Goal: Task Accomplishment & Management: Manage account settings

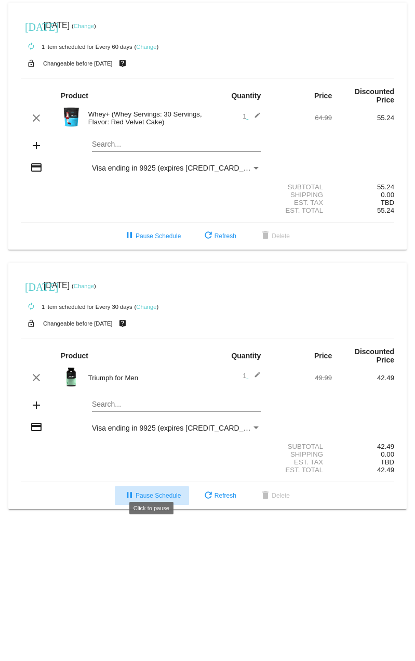
click at [156, 492] on span "pause Pause Schedule" at bounding box center [152, 495] width 58 height 7
click at [93, 551] on body "[DATE] [DATE] ( Change ) autorenew 1 item scheduled for Every 60 days ( Change …" at bounding box center [207, 330] width 415 height 661
click at [144, 304] on link "Change" at bounding box center [146, 307] width 20 height 6
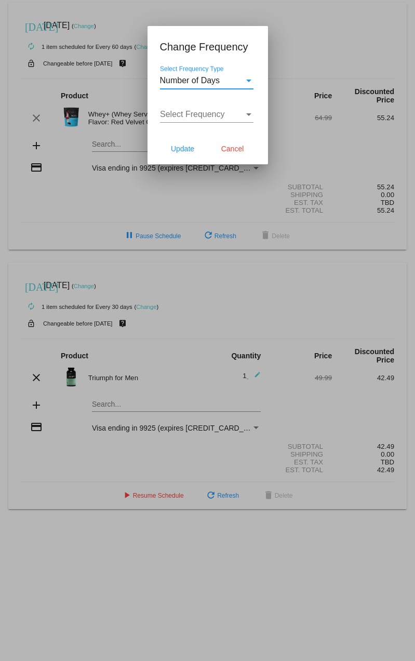
click at [185, 80] on span "Number of Days" at bounding box center [190, 80] width 60 height 9
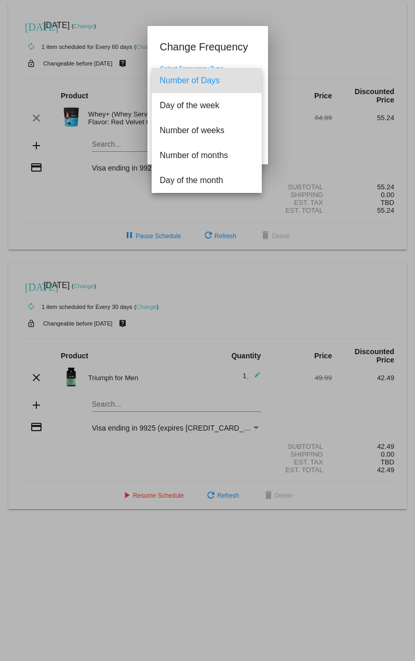
click at [235, 54] on div at bounding box center [207, 330] width 415 height 661
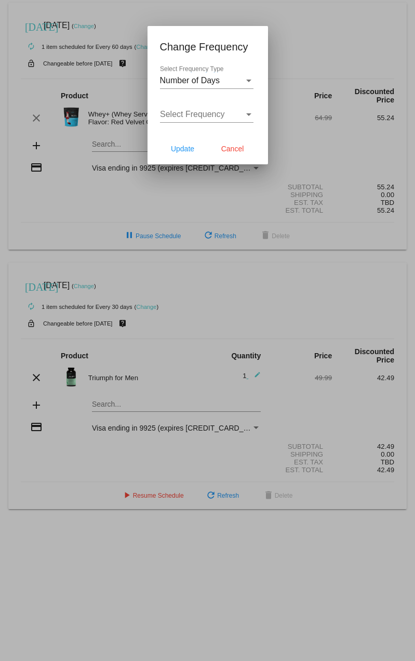
click at [201, 80] on span "Number of Days" at bounding box center [190, 80] width 60 height 9
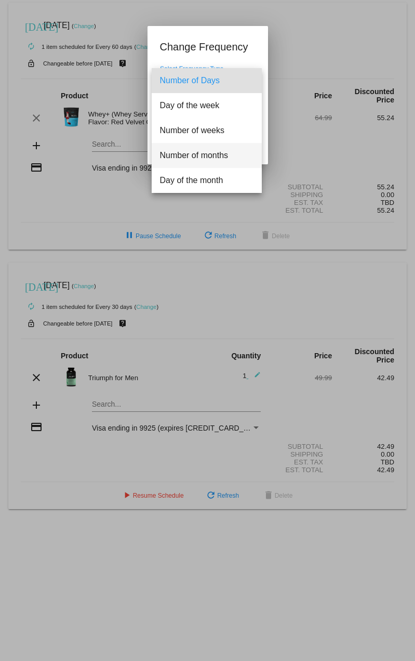
click at [183, 152] on span "Number of months" at bounding box center [207, 155] width 94 height 25
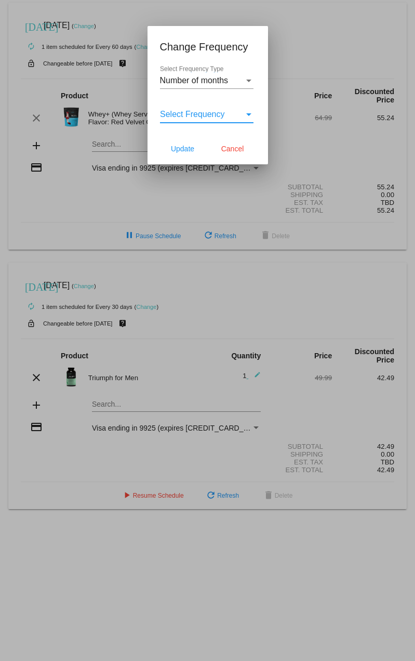
click at [185, 119] on span "Select Frequency" at bounding box center [192, 114] width 65 height 9
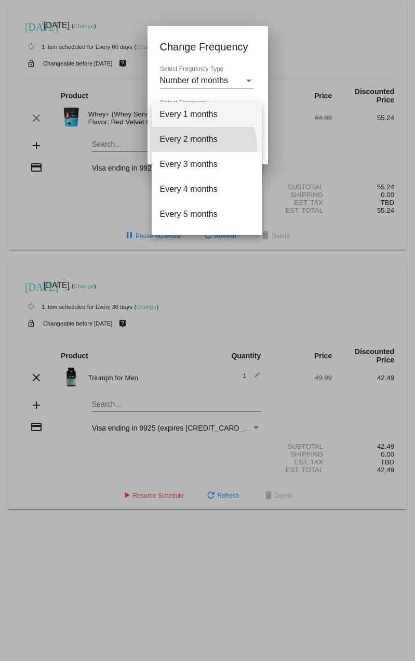
click at [187, 148] on span "Every 2 months" at bounding box center [207, 139] width 94 height 25
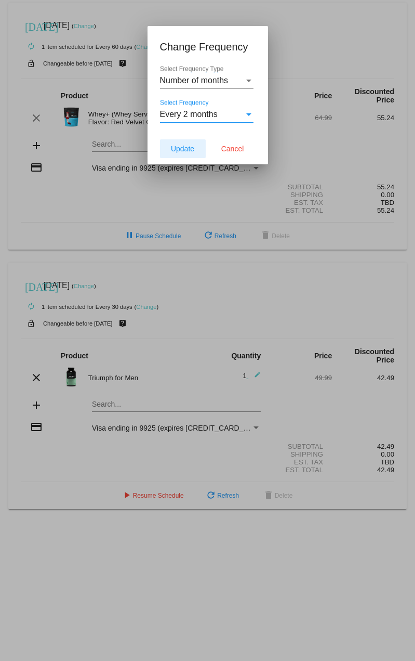
click at [194, 149] on span "Update" at bounding box center [182, 149] width 23 height 8
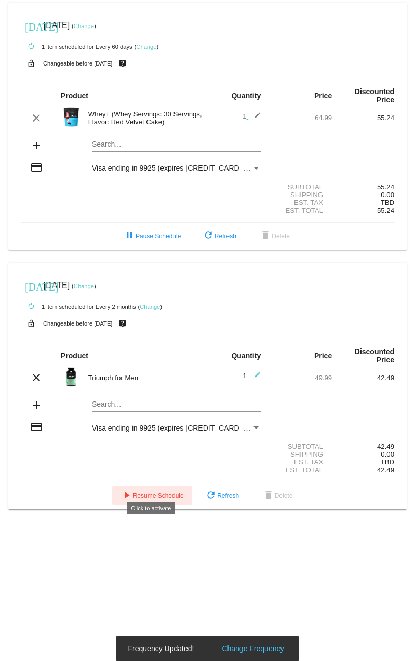
click at [141, 492] on span "play_arrow Resume Schedule" at bounding box center [152, 495] width 63 height 7
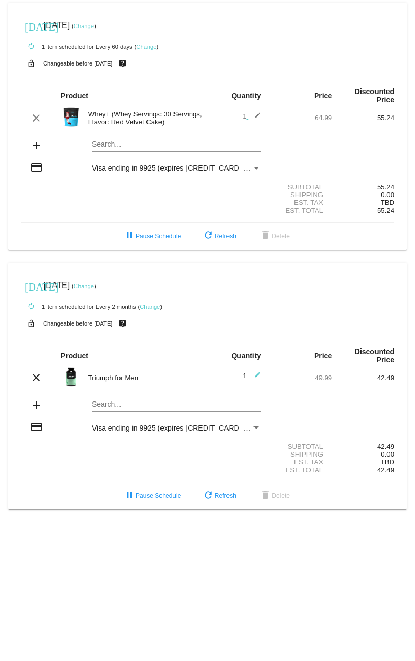
click at [93, 296] on div "autorenew 1 item scheduled for Every 2 months ( Change )" at bounding box center [208, 306] width 374 height 21
click at [64, 309] on div "autorenew 1 item scheduled for Every 2 months ( Change )" at bounding box center [208, 306] width 374 height 21
click at [151, 304] on link "Change" at bounding box center [150, 307] width 20 height 6
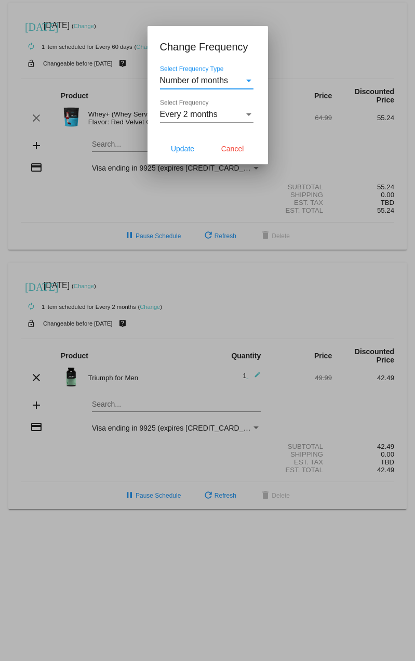
click at [220, 119] on div "Every 2 months" at bounding box center [202, 114] width 84 height 9
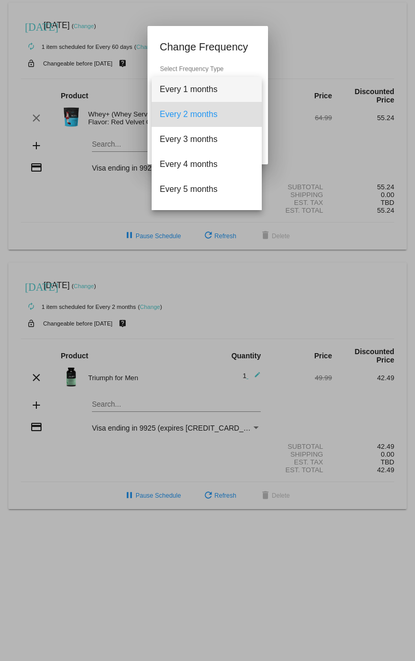
click at [203, 93] on span "Every 1 months" at bounding box center [207, 89] width 94 height 25
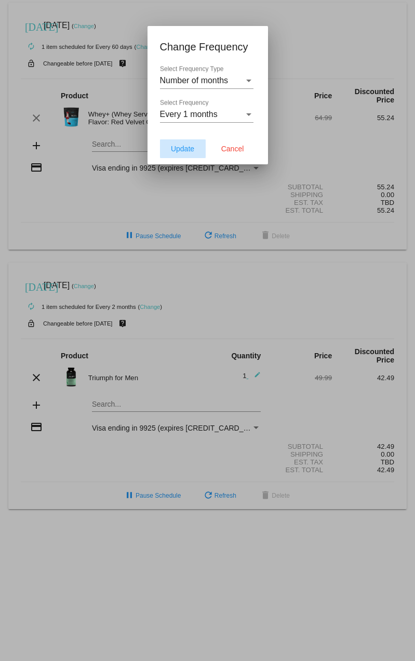
click at [187, 149] on span "Update" at bounding box center [182, 149] width 23 height 8
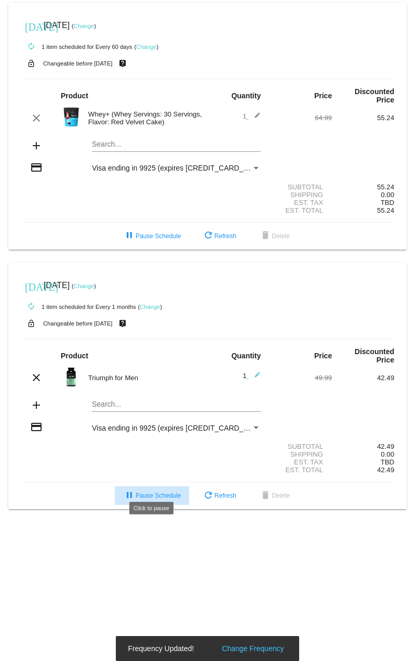
click at [166, 492] on span "pause Pause Schedule" at bounding box center [152, 495] width 58 height 7
